Goal: Transaction & Acquisition: Subscribe to service/newsletter

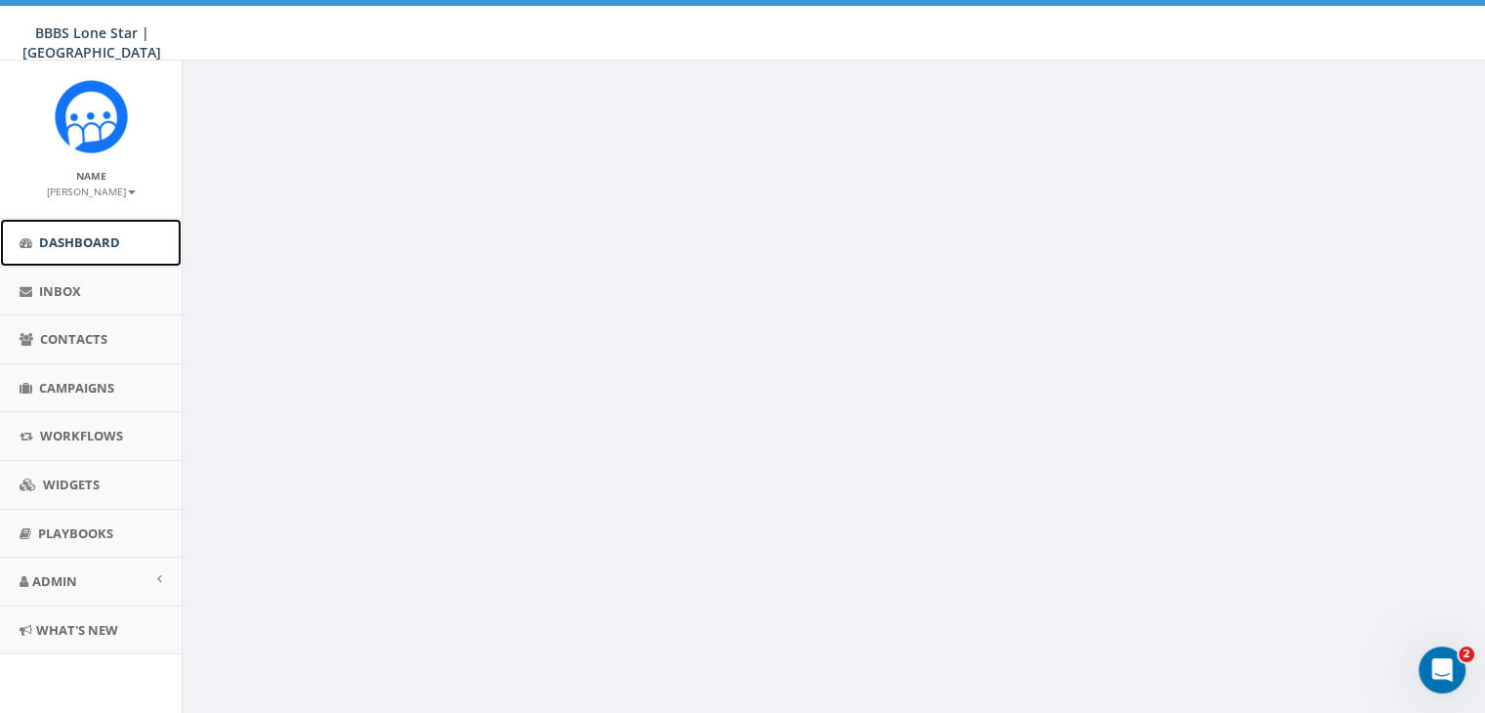
click at [85, 236] on span "Dashboard" at bounding box center [79, 242] width 81 height 18
